Goal: Answer question/provide support

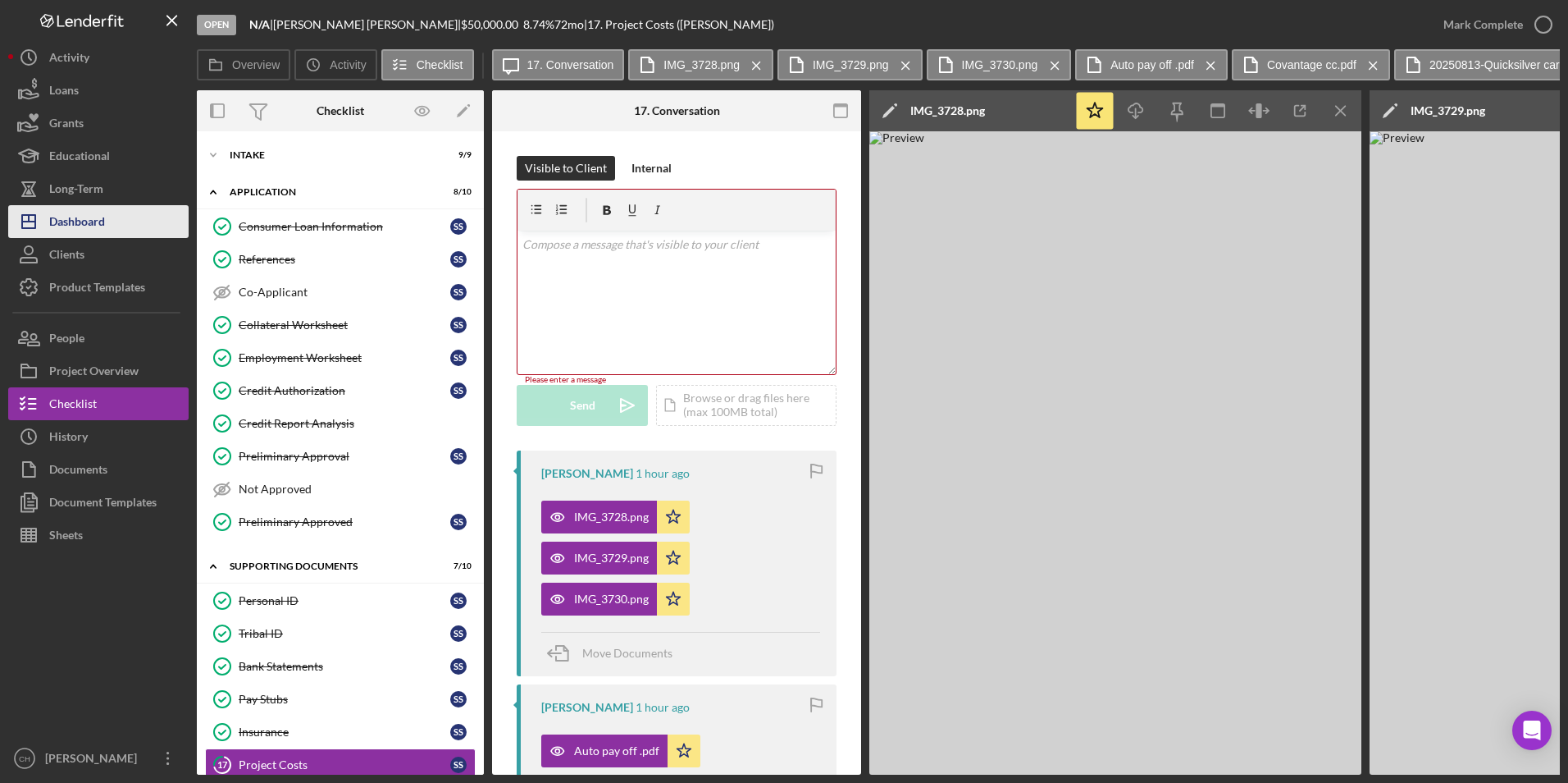
click at [89, 221] on div "Dashboard" at bounding box center [77, 223] width 56 height 37
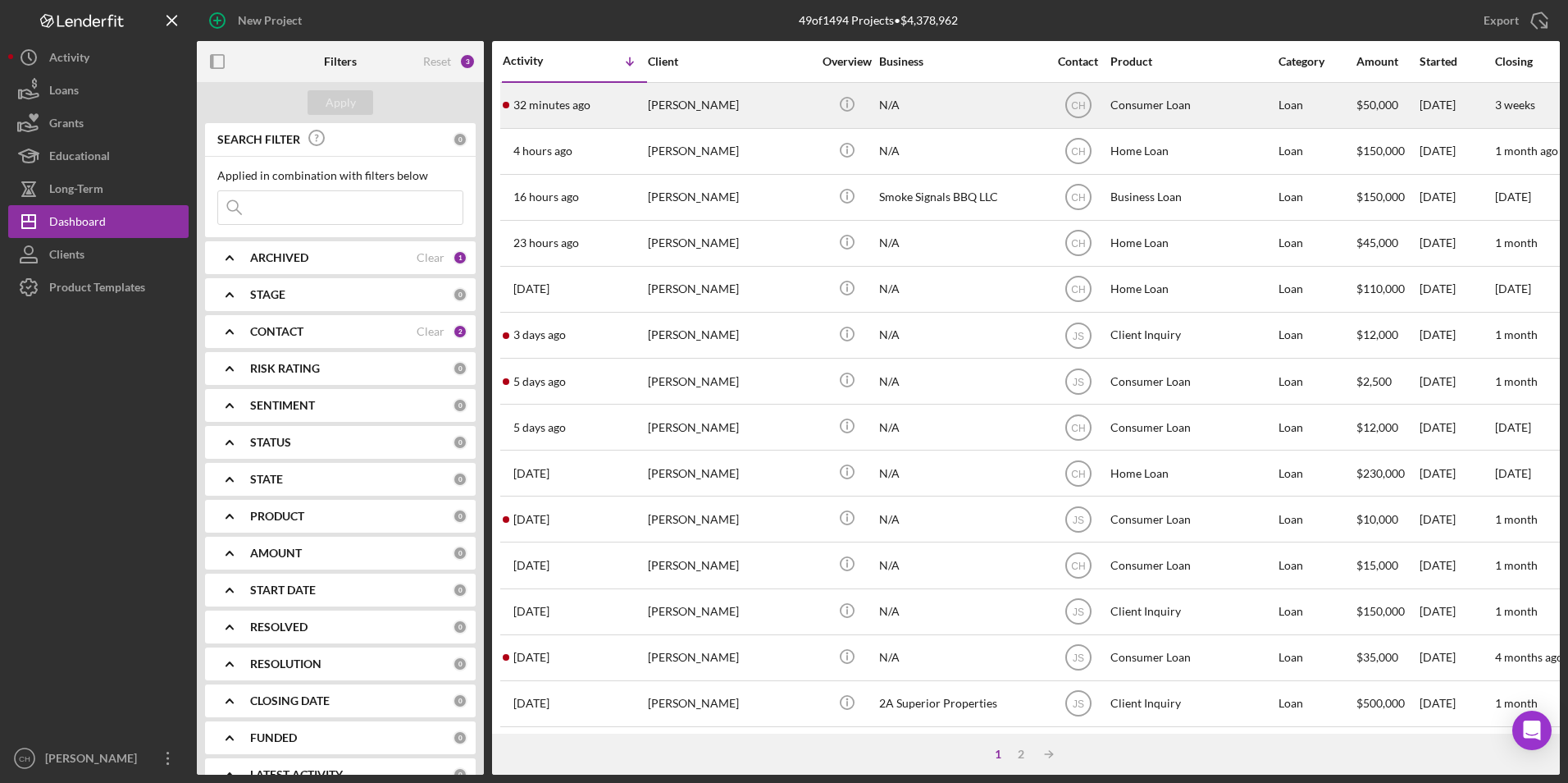
click at [678, 97] on div "[PERSON_NAME]" at bounding box center [730, 106] width 164 height 44
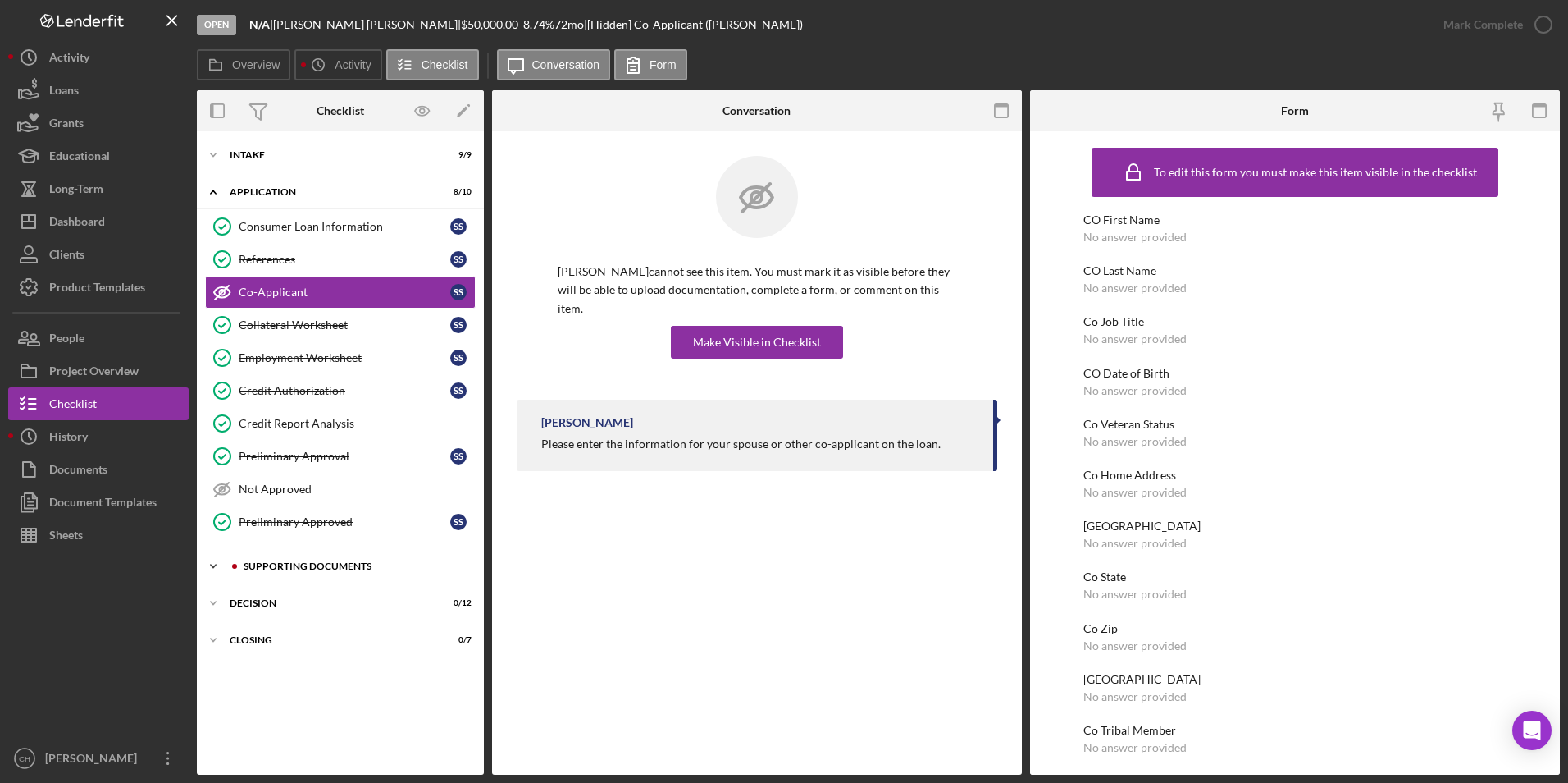
click at [258, 570] on div "Supporting Documents" at bounding box center [353, 566] width 220 height 10
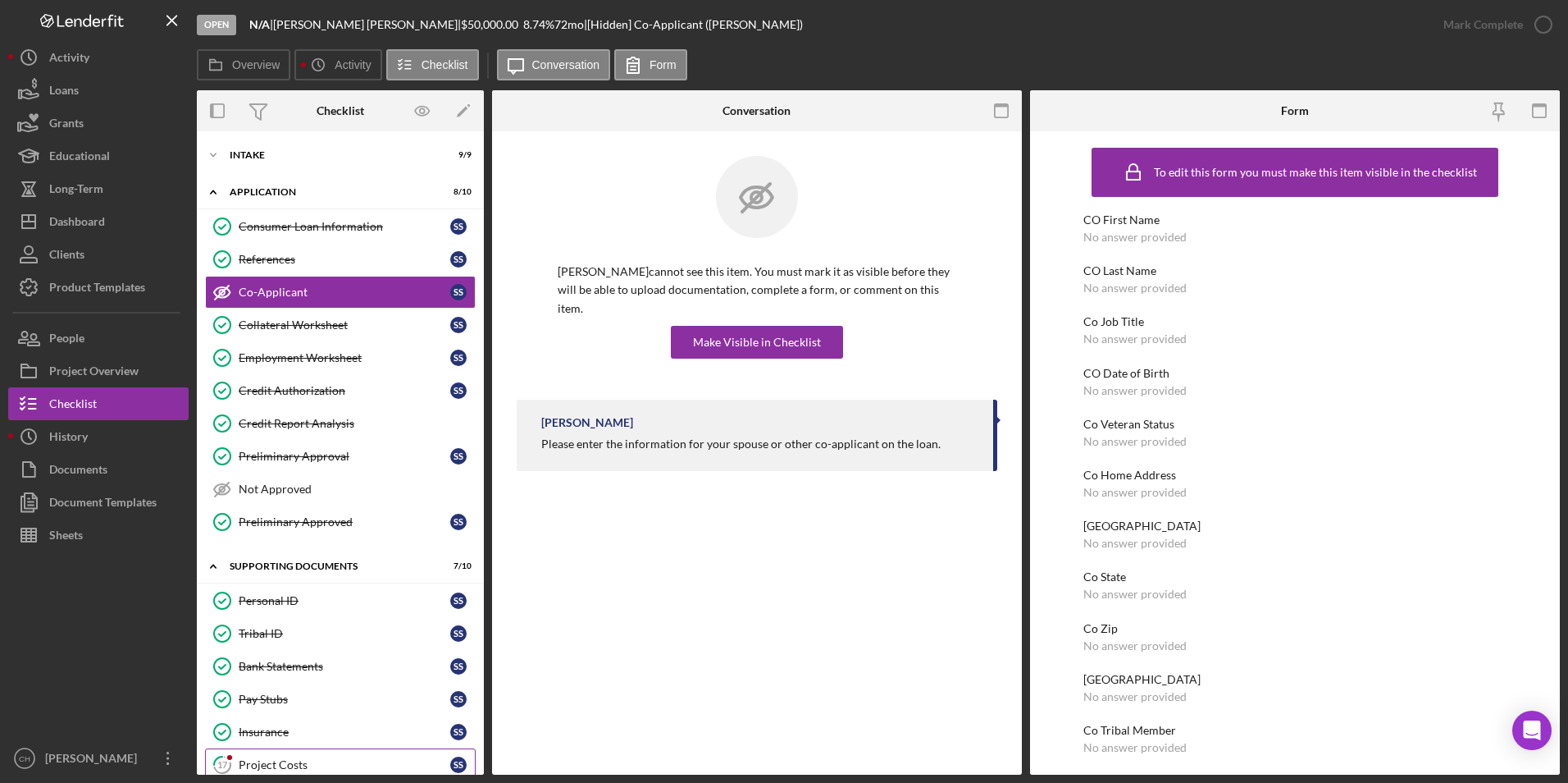
click at [266, 768] on div "Project Costs" at bounding box center [344, 764] width 212 height 13
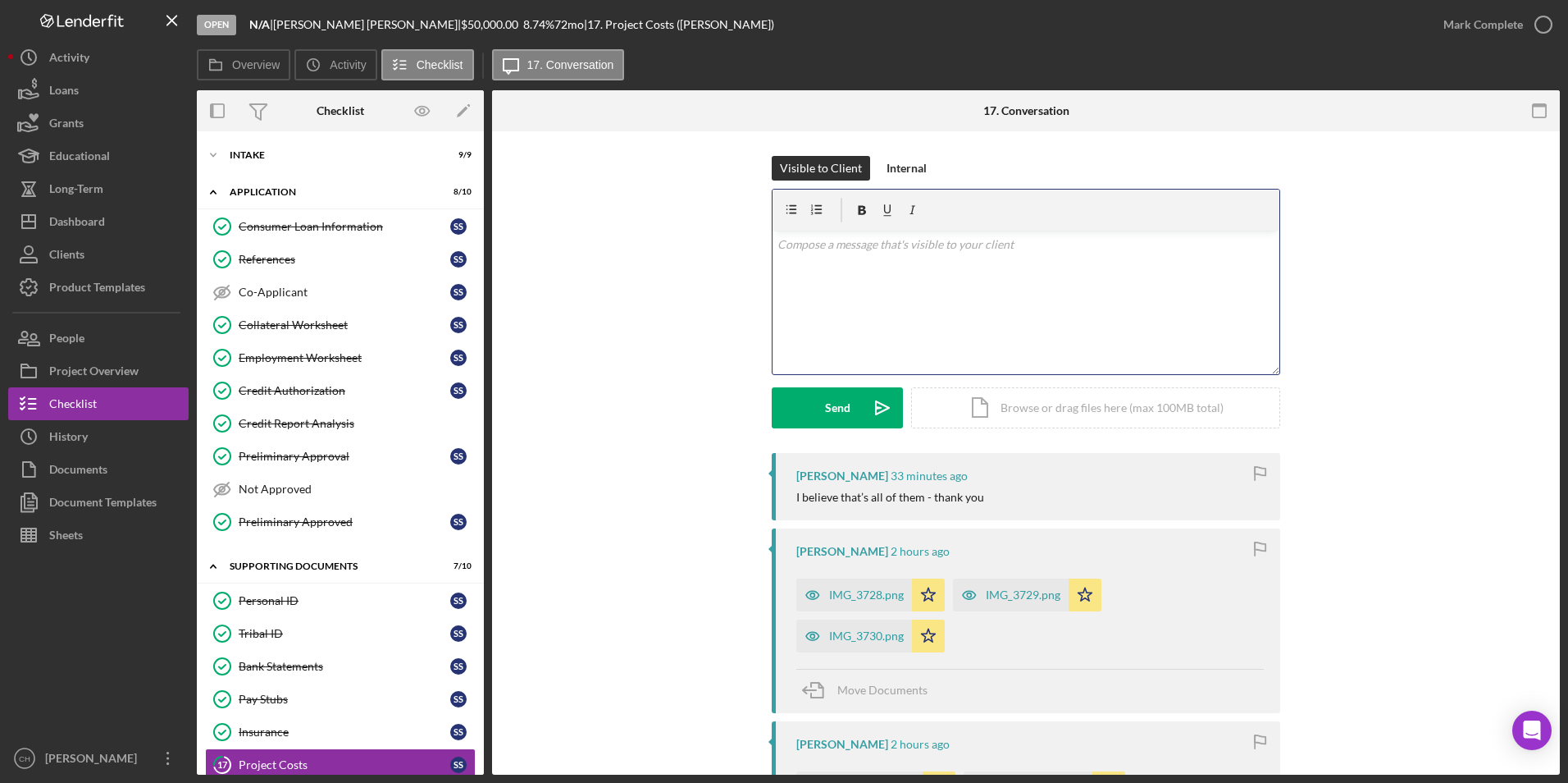
click at [835, 258] on div "v Color teal Color pink Remove color Add row above Add row below Add column bef…" at bounding box center [1025, 302] width 507 height 143
drag, startPoint x: 1016, startPoint y: 244, endPoint x: 1033, endPoint y: 240, distance: 17.5
click at [1016, 244] on p "Ok, I have added them up and the total debt is 19,94.82, and your car is worth …" at bounding box center [1026, 253] width 498 height 37
click at [825, 264] on p "Ok, I have added them up and the total debt is 17,941.82, and your car is worth…" at bounding box center [1026, 253] width 498 height 37
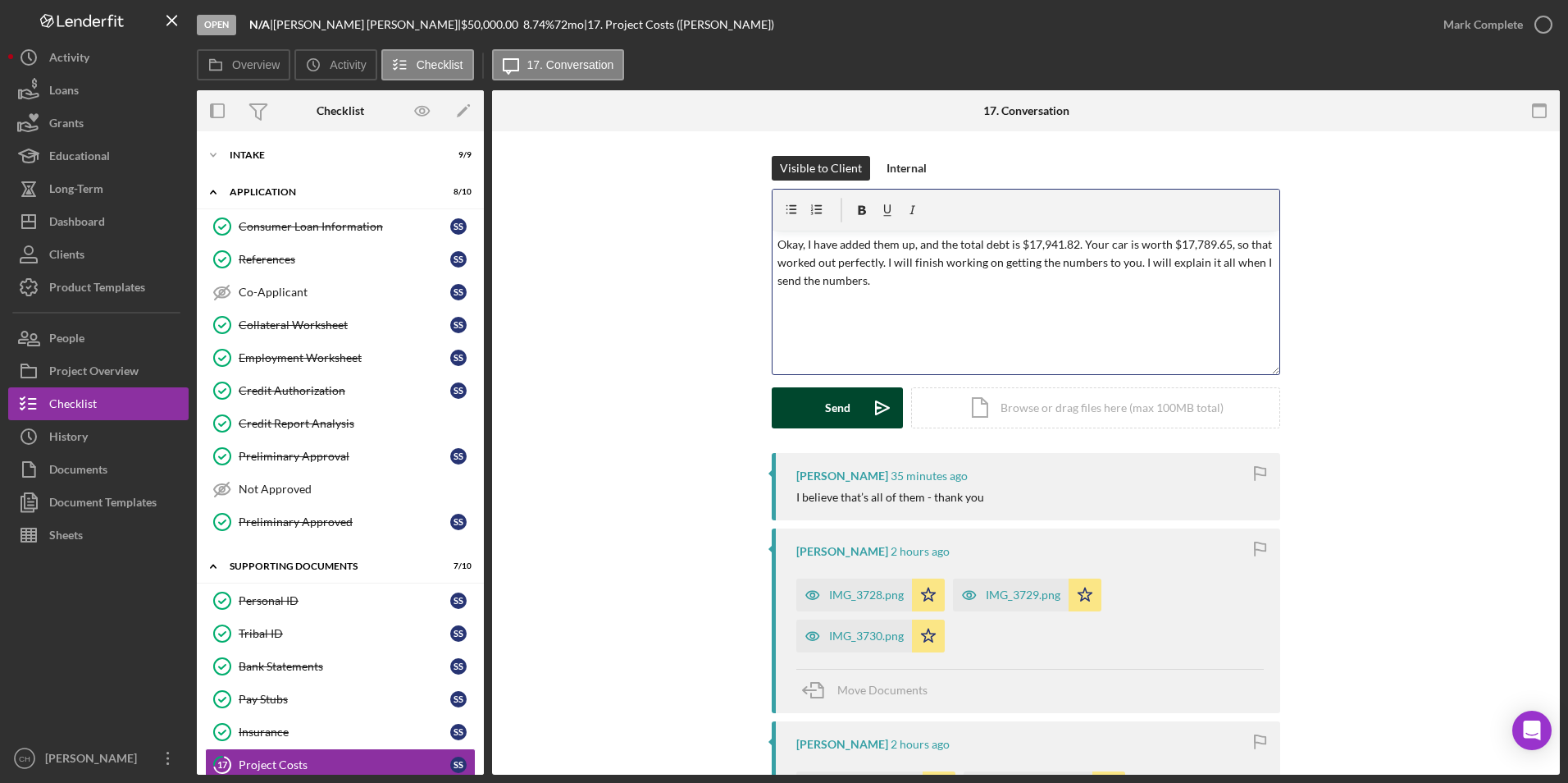
click at [828, 409] on div "Send" at bounding box center [838, 407] width 26 height 41
